Goal: Transaction & Acquisition: Purchase product/service

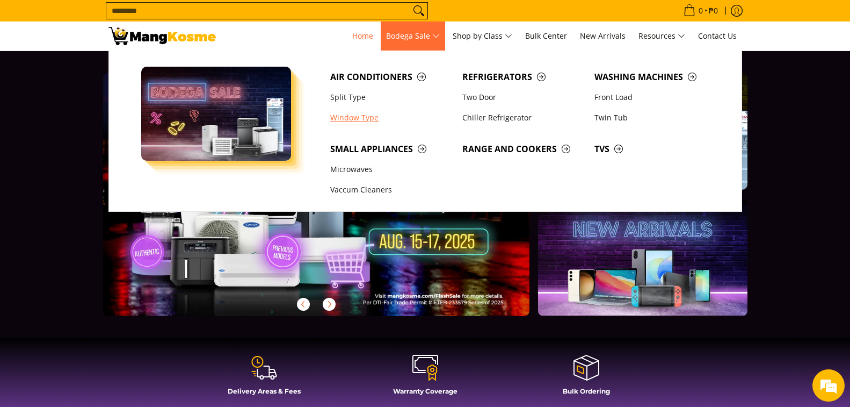
click at [358, 113] on link "Window Type" at bounding box center [391, 117] width 132 height 20
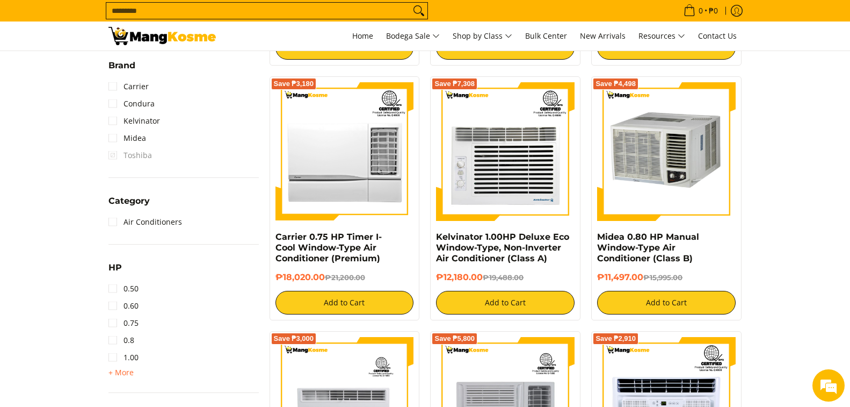
scroll to position [430, 0]
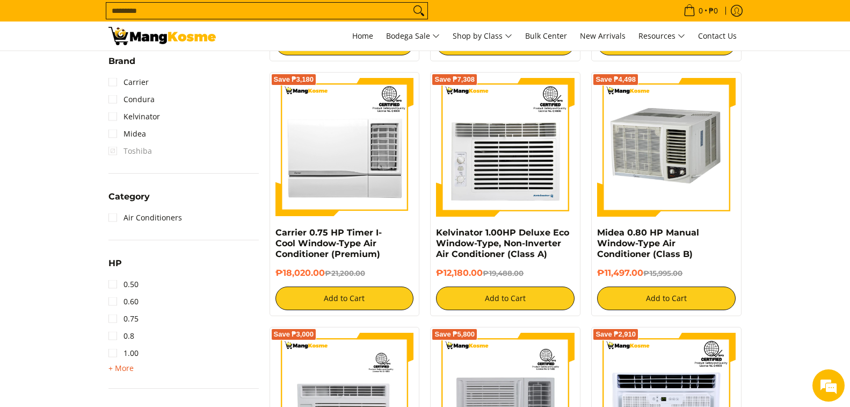
click at [128, 364] on span "+ More" at bounding box center [120, 368] width 25 height 9
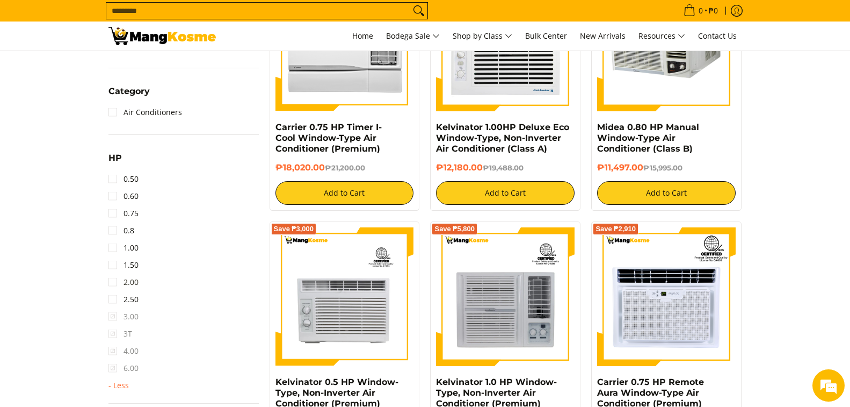
scroll to position [537, 0]
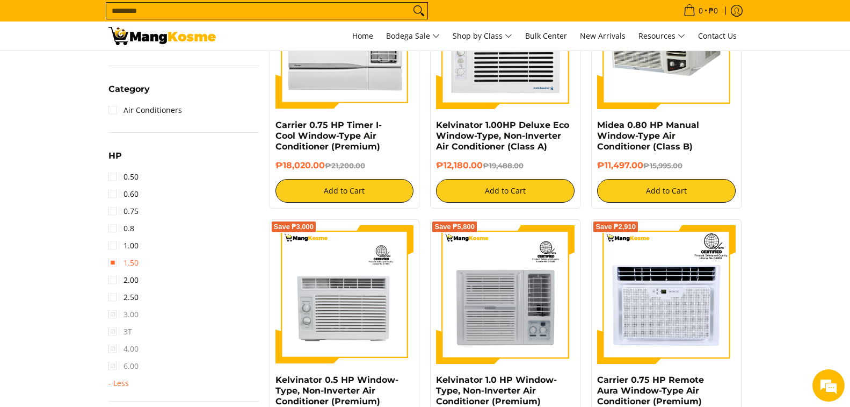
click at [115, 264] on link "1.50" at bounding box center [123, 262] width 30 height 17
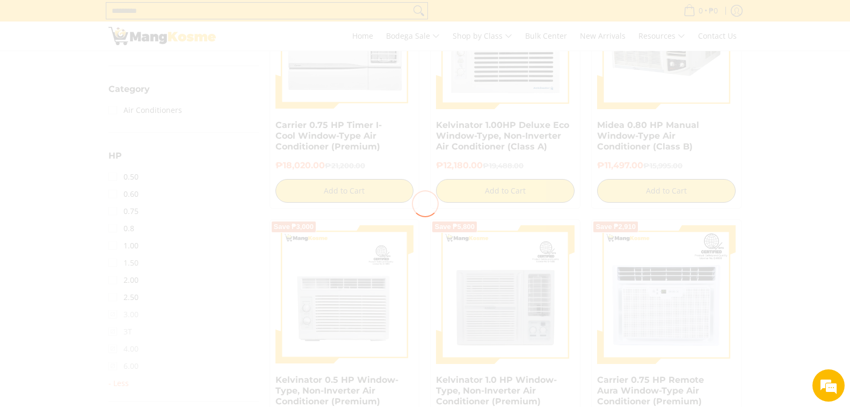
scroll to position [0, 0]
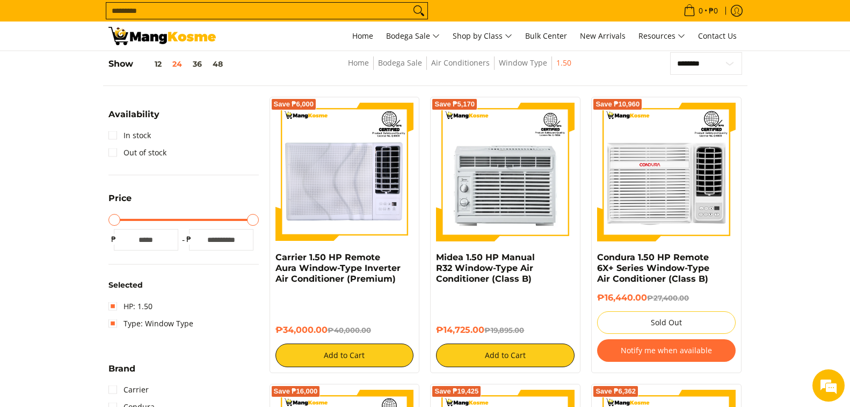
scroll to position [87, 0]
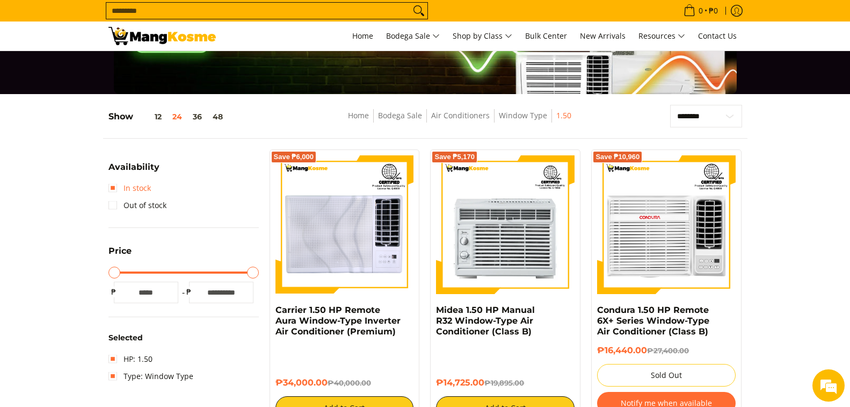
click at [111, 186] on link "In stock" at bounding box center [129, 187] width 42 height 17
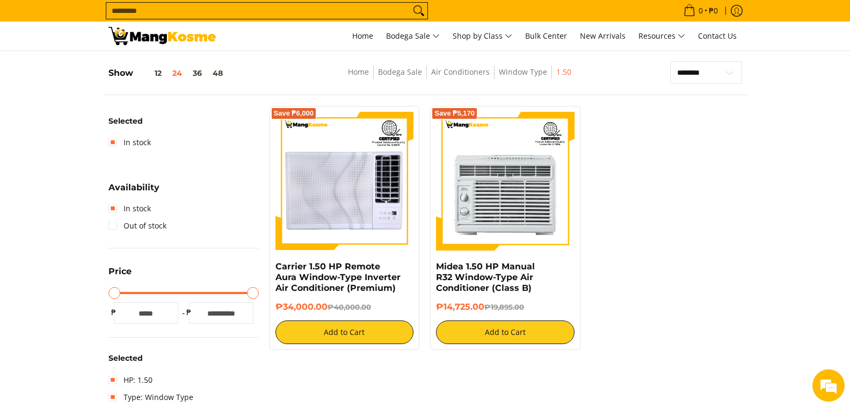
scroll to position [141, 0]
